Goal: Transaction & Acquisition: Purchase product/service

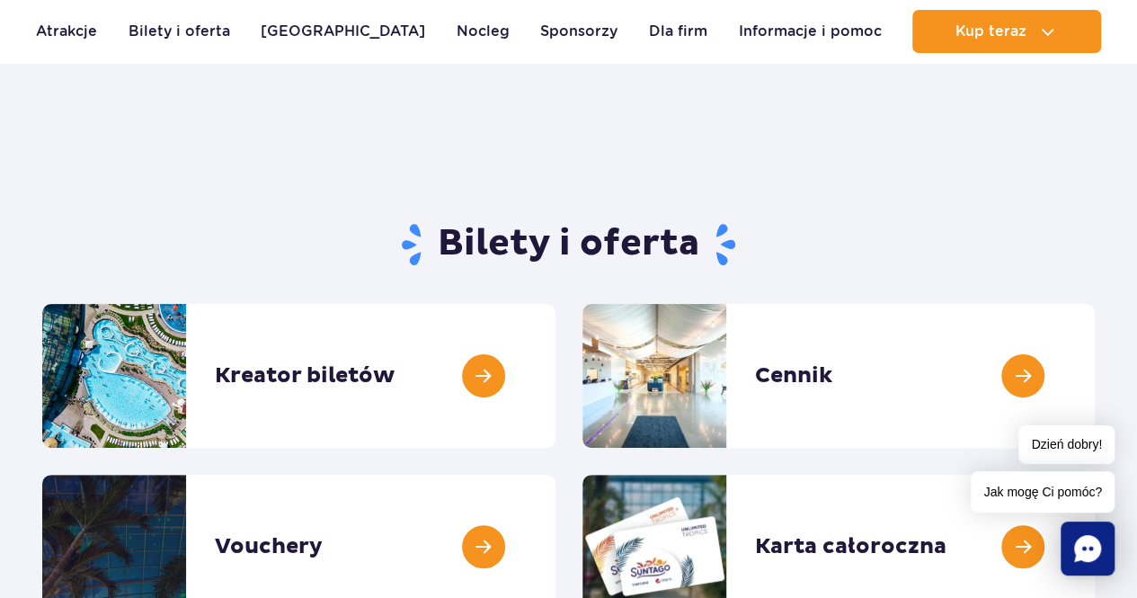
scroll to position [33, 0]
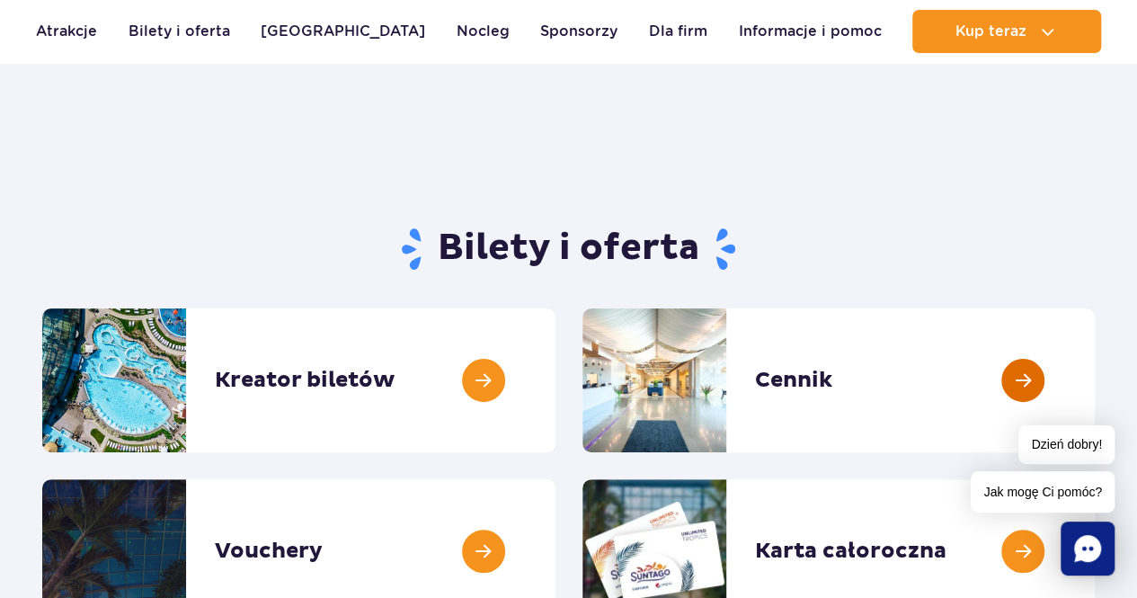
click at [1095, 376] on link at bounding box center [1095, 380] width 0 height 144
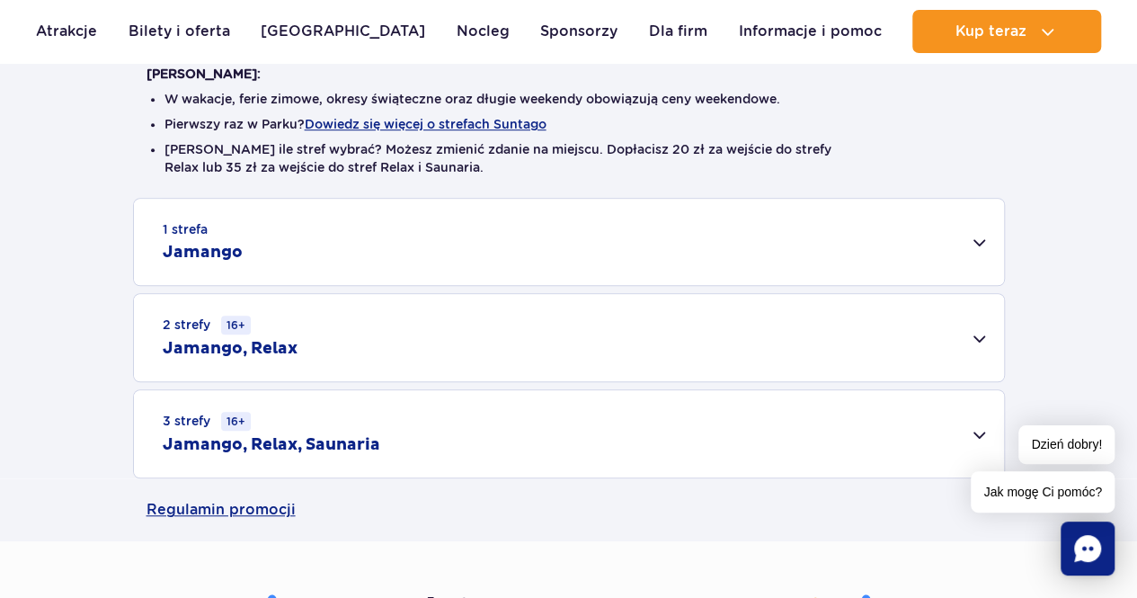
scroll to position [474, 0]
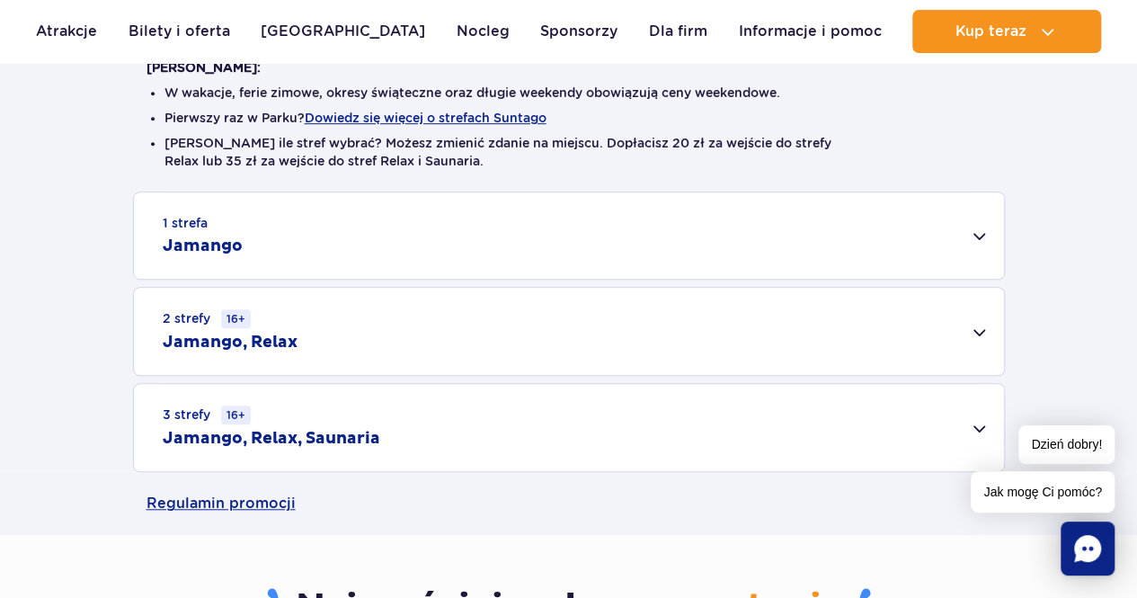
click at [446, 244] on div "1 strefa Jamango" at bounding box center [569, 235] width 870 height 86
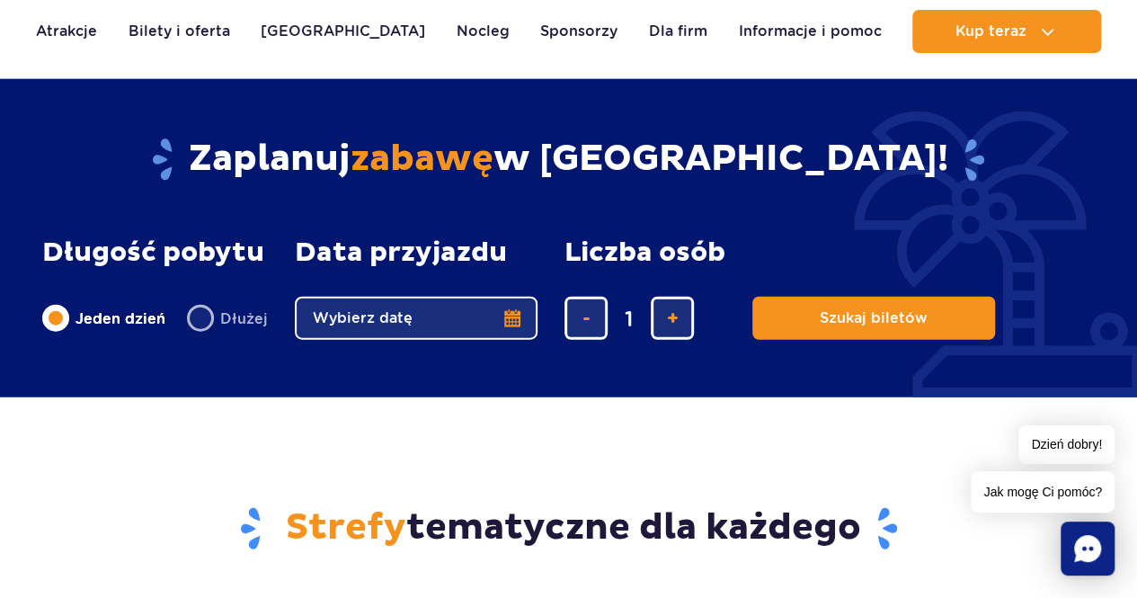
scroll to position [2093, 0]
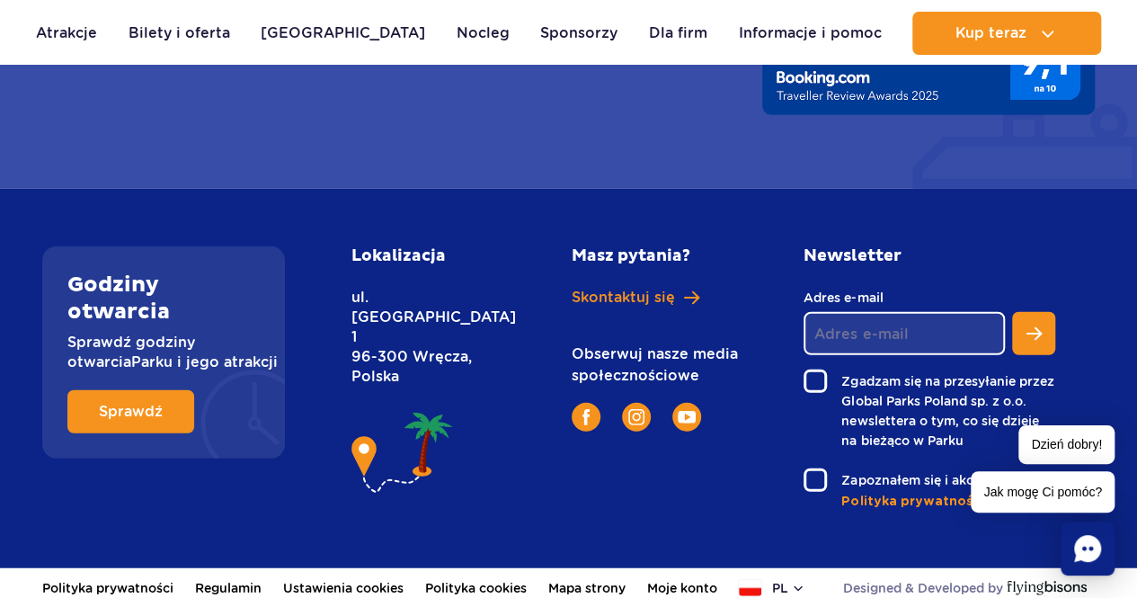
scroll to position [2329, 0]
